Goal: Task Accomplishment & Management: Use online tool/utility

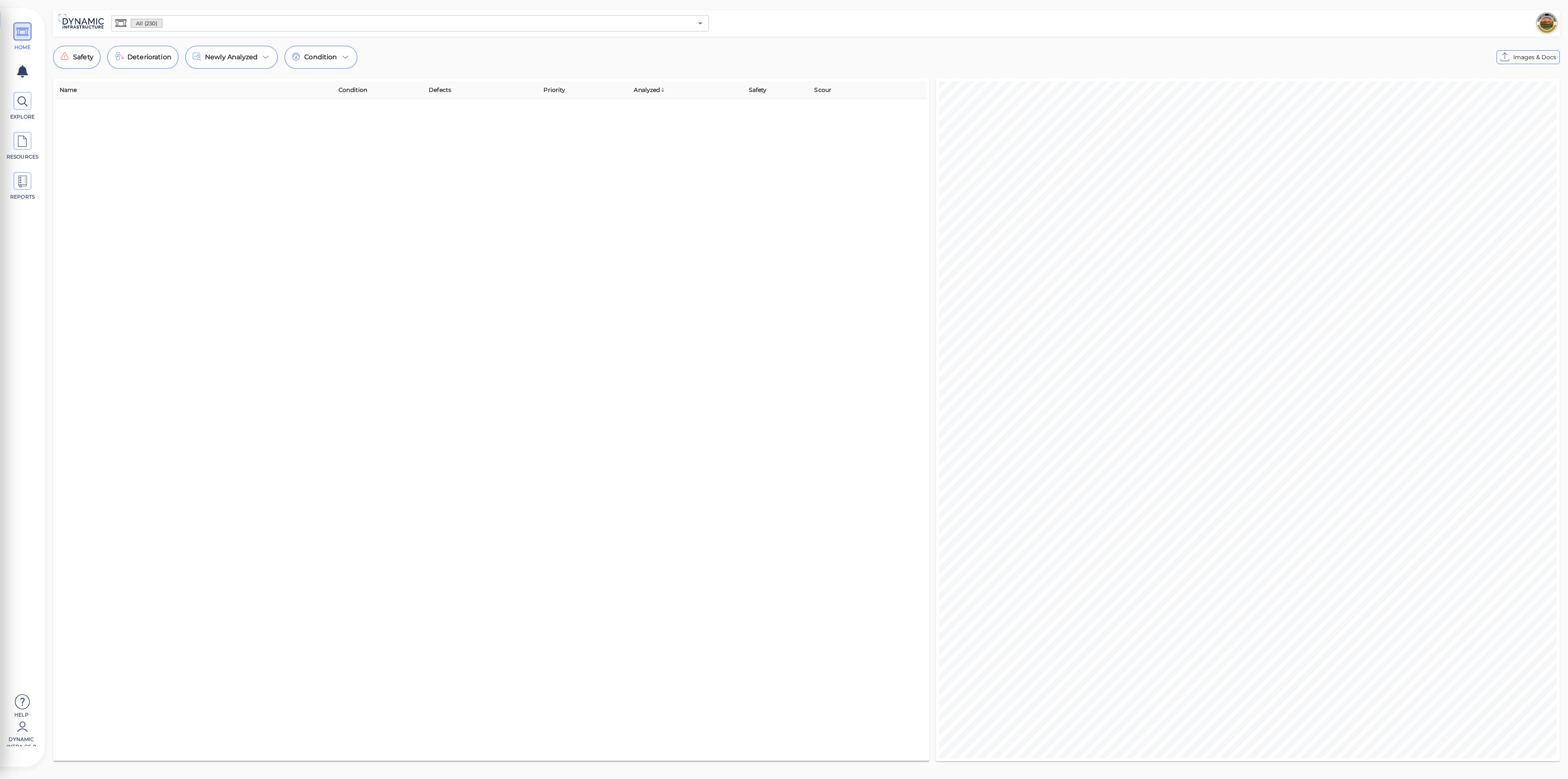
click at [396, 33] on div "All (230) ​" at bounding box center [410, 23] width 605 height 23
click at [402, 29] on div "All (230) ​" at bounding box center [410, 23] width 598 height 17
type input "p"
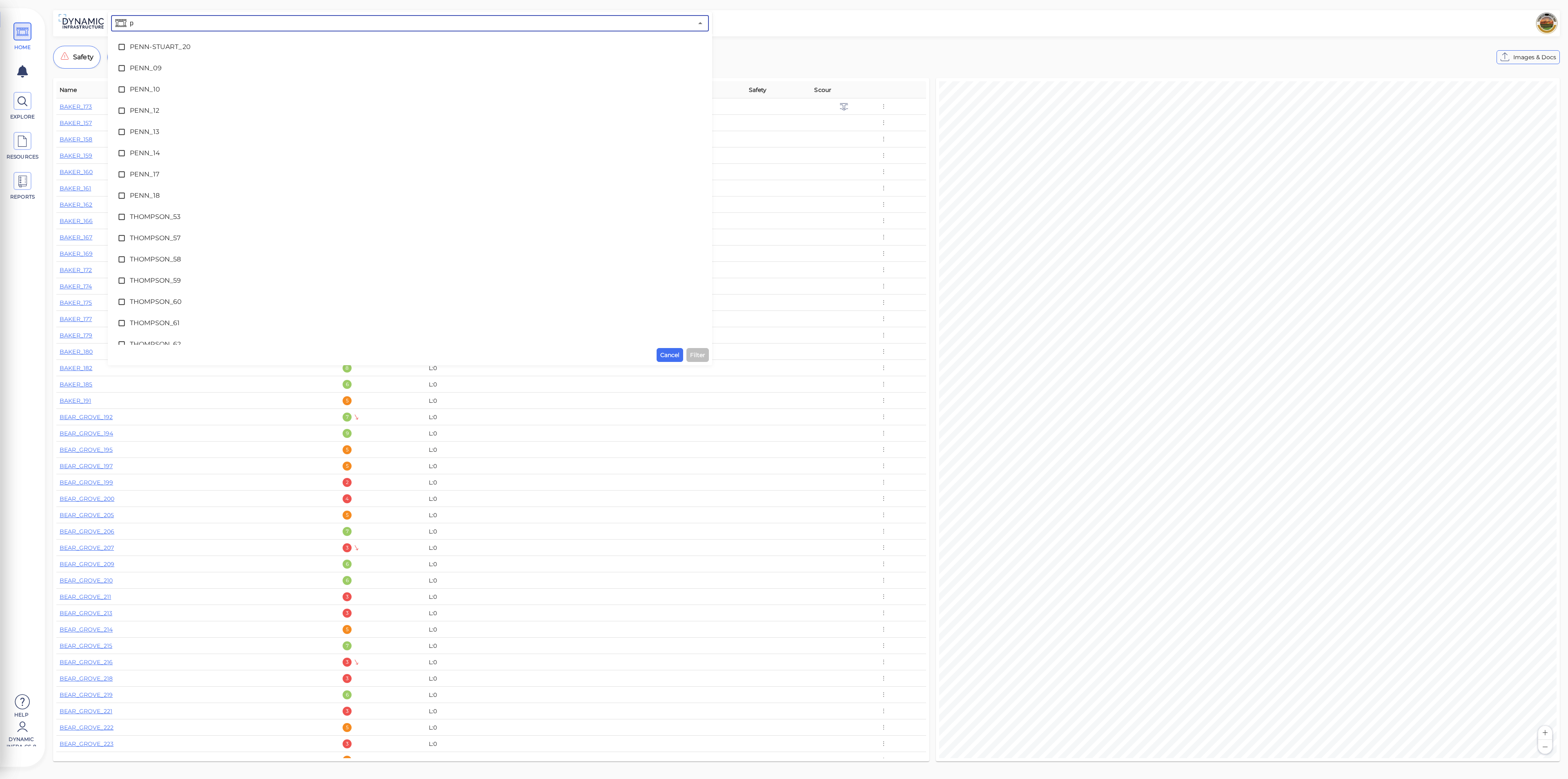
type input "pe"
click at [241, 70] on span "PENN_09" at bounding box center [410, 68] width 560 height 10
click at [703, 352] on span "Filter" at bounding box center [697, 355] width 15 height 10
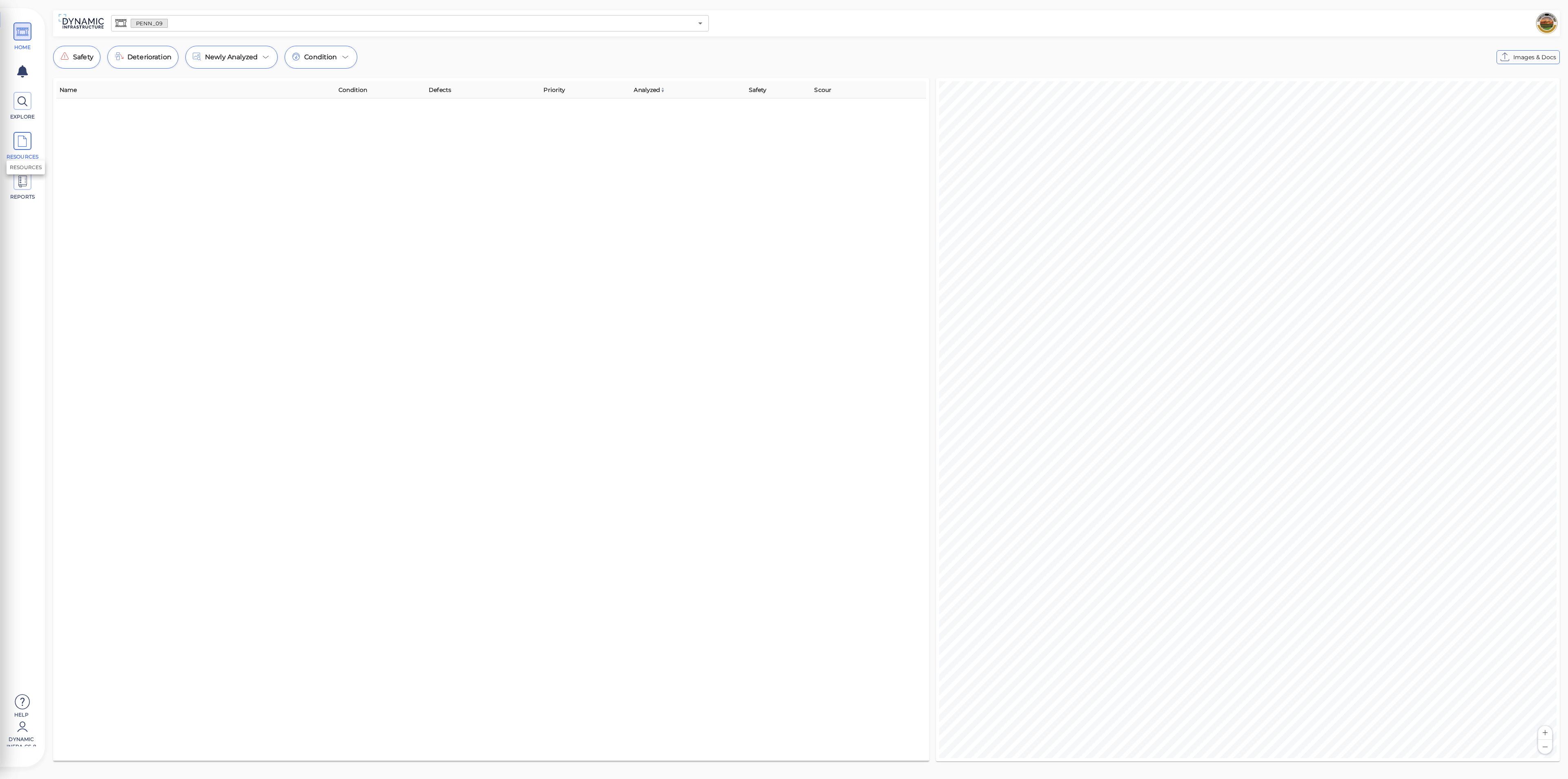
click at [25, 144] on icon at bounding box center [22, 141] width 12 height 19
click at [1480, 17] on button "Images & Docs" at bounding box center [1493, 23] width 63 height 14
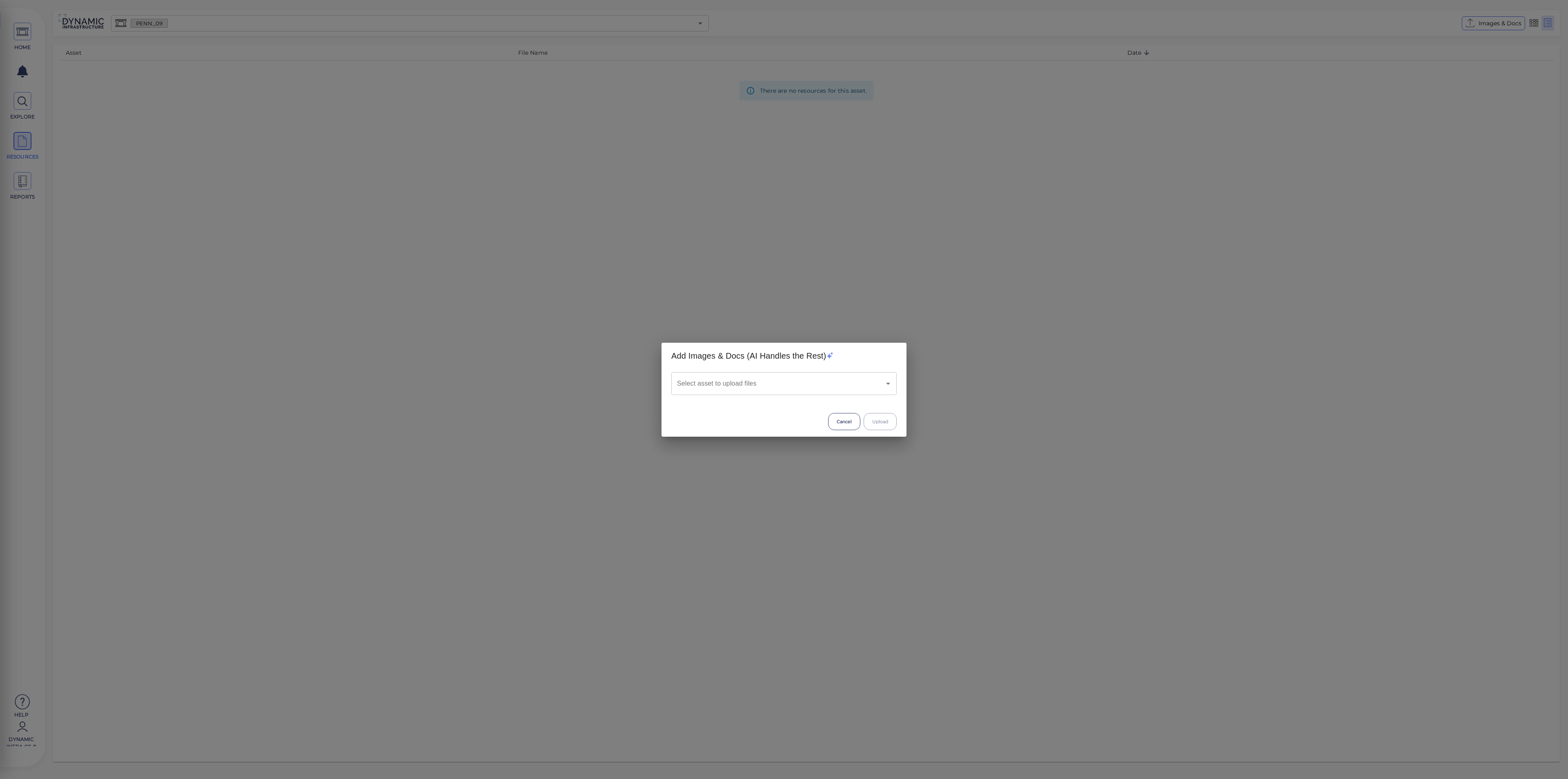
click at [736, 394] on div "Select asset to upload files Select asset to upload files" at bounding box center [783, 389] width 245 height 41
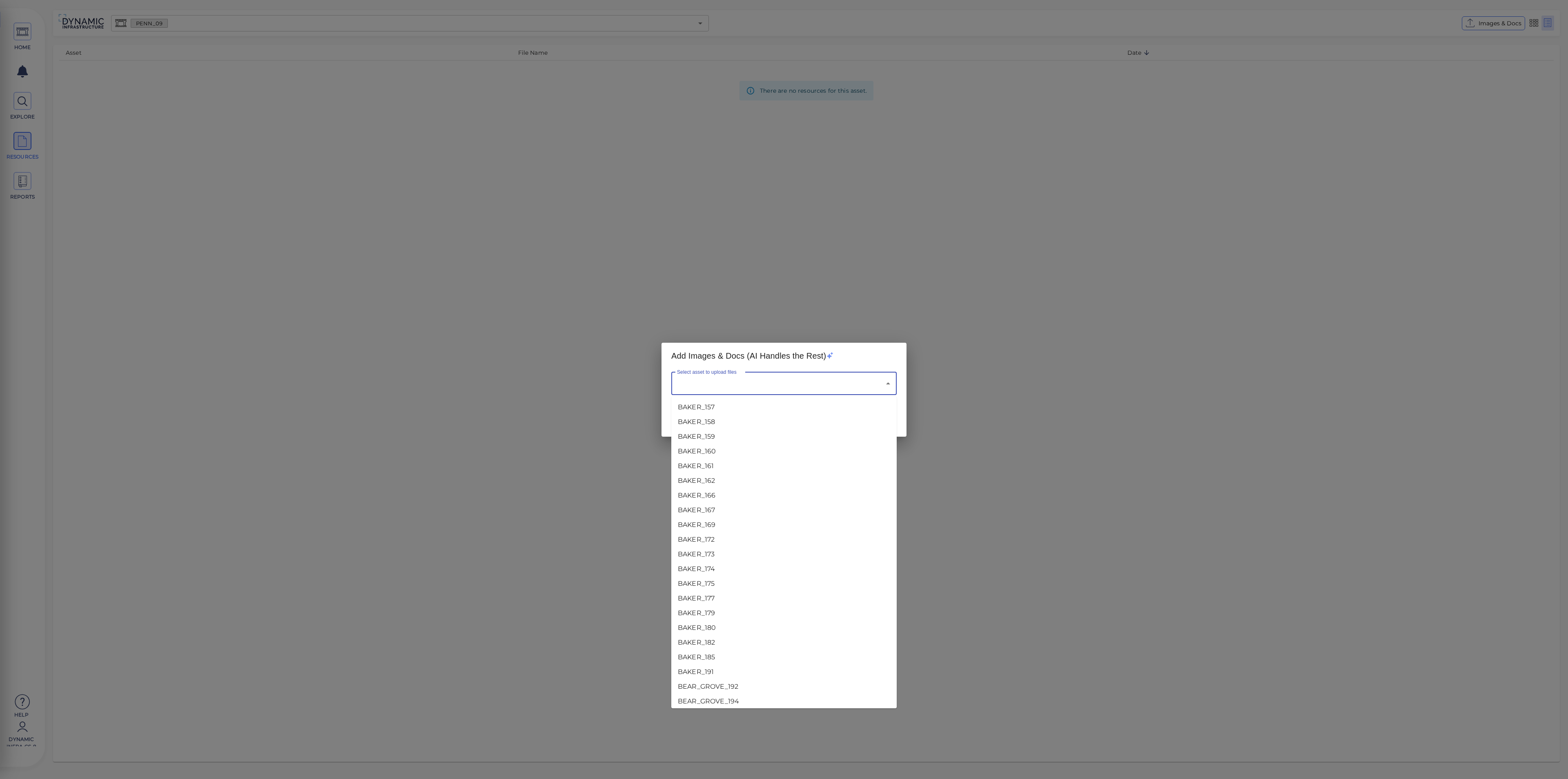
click at [737, 388] on input "Select asset to upload files" at bounding box center [773, 383] width 195 height 16
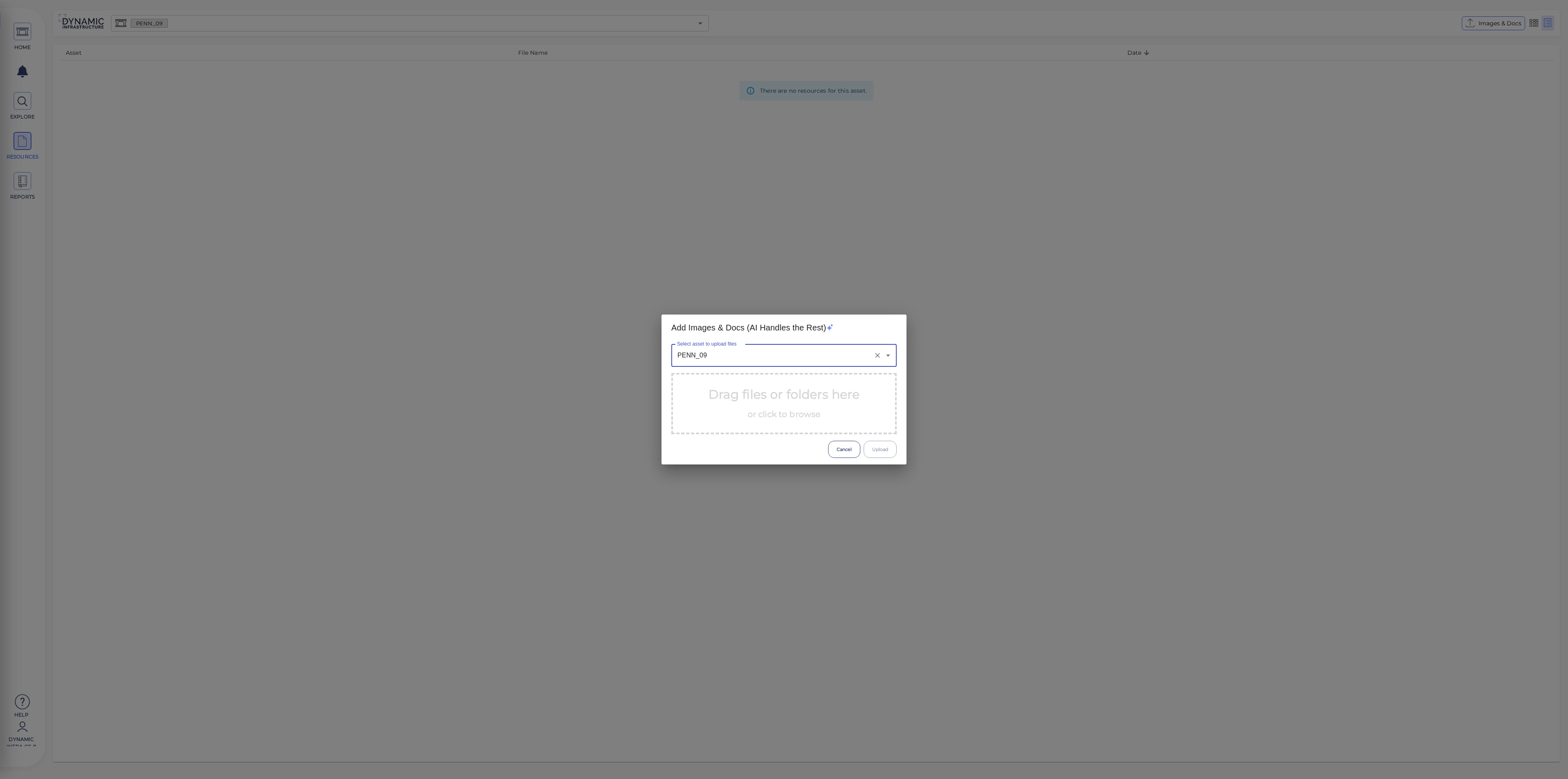
type input "PENN_09"
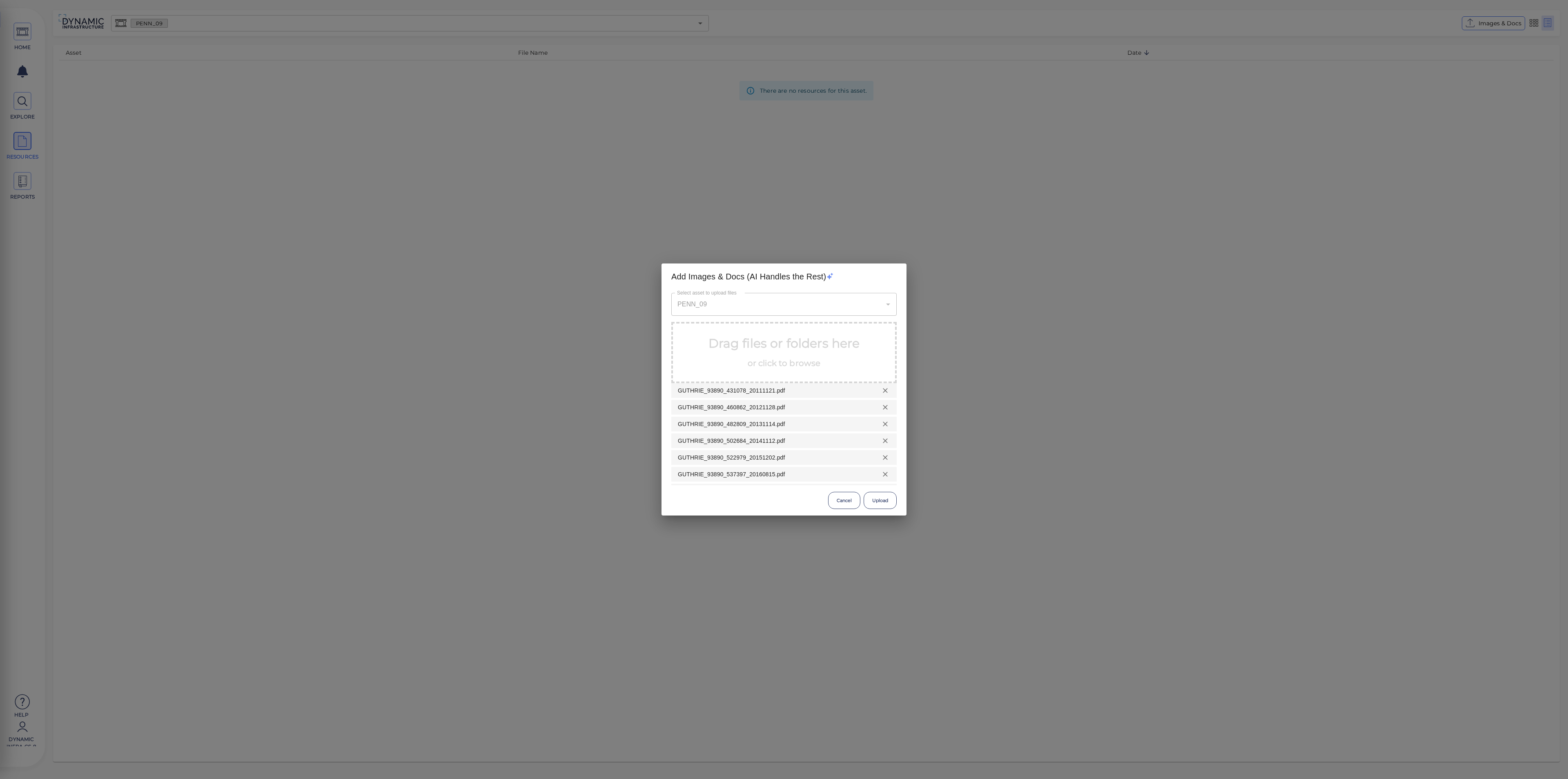
click at [873, 496] on button "Upload" at bounding box center [880, 500] width 33 height 17
